Goal: Information Seeking & Learning: Find specific fact

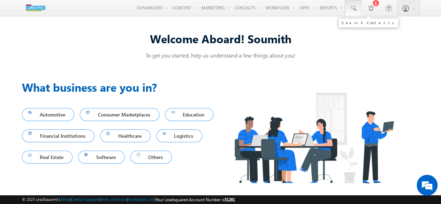
click at [354, 14] on link at bounding box center [353, 8] width 17 height 16
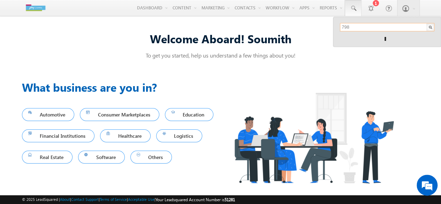
type input "7981289493"
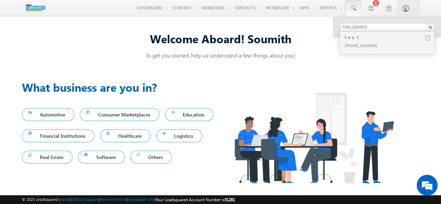
click at [369, 44] on div "[PHONE_NUMBER]" at bounding box center [391, 45] width 94 height 8
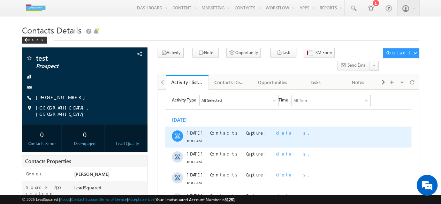
click at [276, 132] on span "details" at bounding box center [292, 133] width 32 height 6
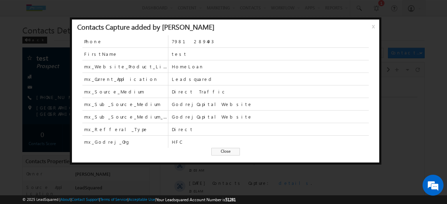
click at [217, 152] on span "Close" at bounding box center [225, 152] width 29 height 8
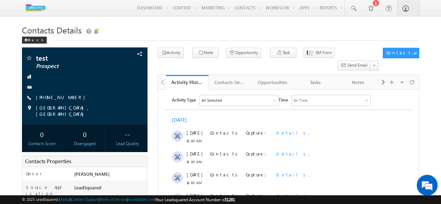
click at [43, 12] on img at bounding box center [35, 8] width 27 height 12
